Goal: Navigation & Orientation: Find specific page/section

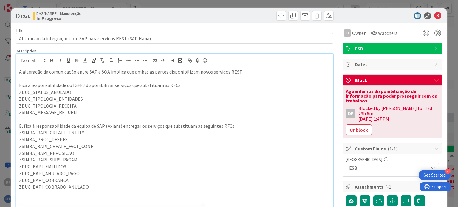
scroll to position [28, 0]
click at [434, 15] on icon at bounding box center [437, 15] width 7 height 7
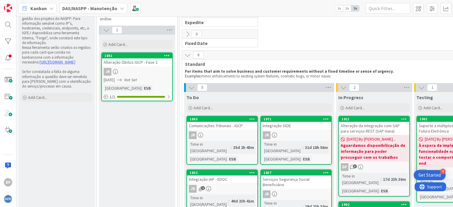
click at [144, 68] on div "JR" at bounding box center [137, 72] width 70 height 8
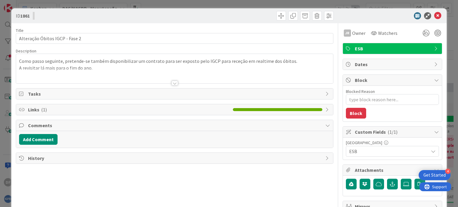
click at [173, 83] on div at bounding box center [174, 83] width 7 height 5
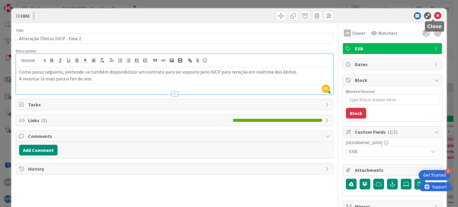
click at [434, 14] on icon at bounding box center [437, 15] width 7 height 7
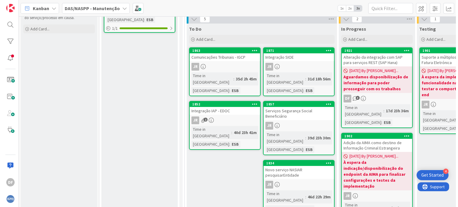
scroll to position [60, 0]
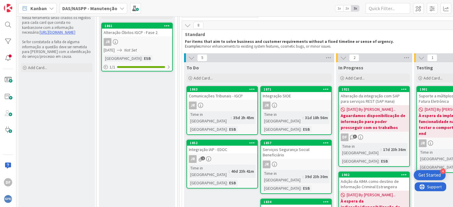
click at [220, 104] on div "JR" at bounding box center [222, 106] width 70 height 8
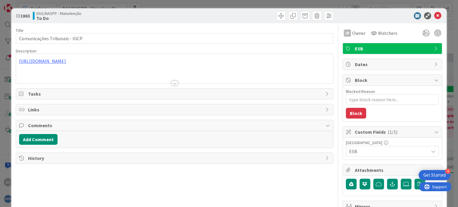
type textarea "x"
click at [434, 15] on icon at bounding box center [437, 15] width 7 height 7
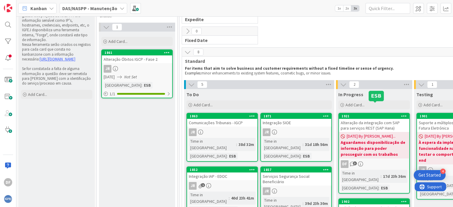
scroll to position [30, 0]
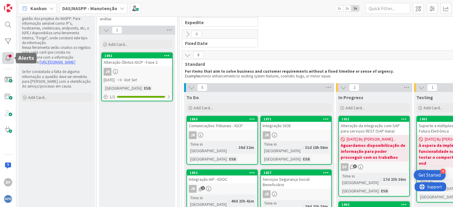
click at [6, 57] on div at bounding box center [8, 58] width 12 height 12
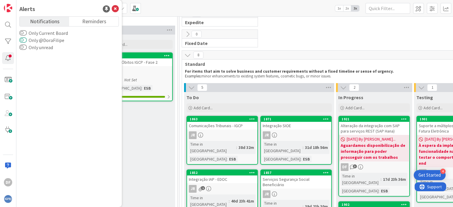
click at [24, 39] on button "Only @DoraFilipe" at bounding box center [22, 40] width 7 height 6
click at [24, 45] on button "Only unread" at bounding box center [22, 47] width 7 height 6
click at [78, 22] on link "Reminders" at bounding box center [93, 22] width 49 height 10
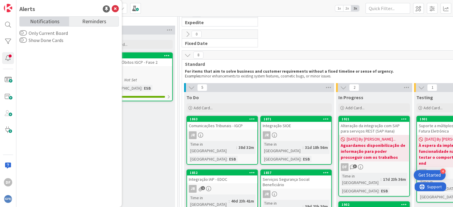
click at [62, 23] on link "Notifications" at bounding box center [44, 22] width 49 height 10
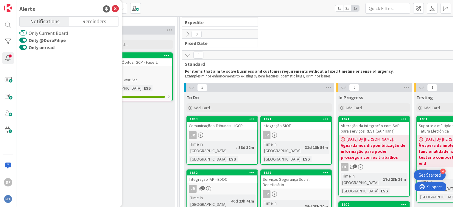
click at [26, 32] on button "Only Current Board" at bounding box center [22, 33] width 7 height 6
click at [118, 8] on icon at bounding box center [115, 8] width 7 height 7
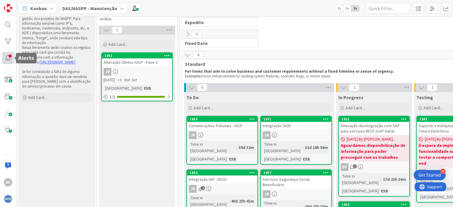
click at [9, 59] on div at bounding box center [8, 58] width 12 height 12
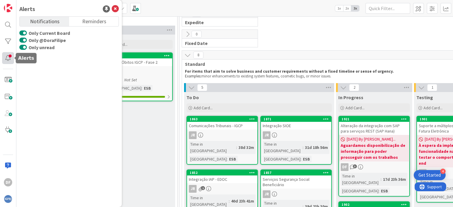
click at [9, 59] on div at bounding box center [8, 58] width 12 height 12
click at [113, 7] on icon at bounding box center [115, 8] width 7 height 7
